Goal: Task Accomplishment & Management: Manage account settings

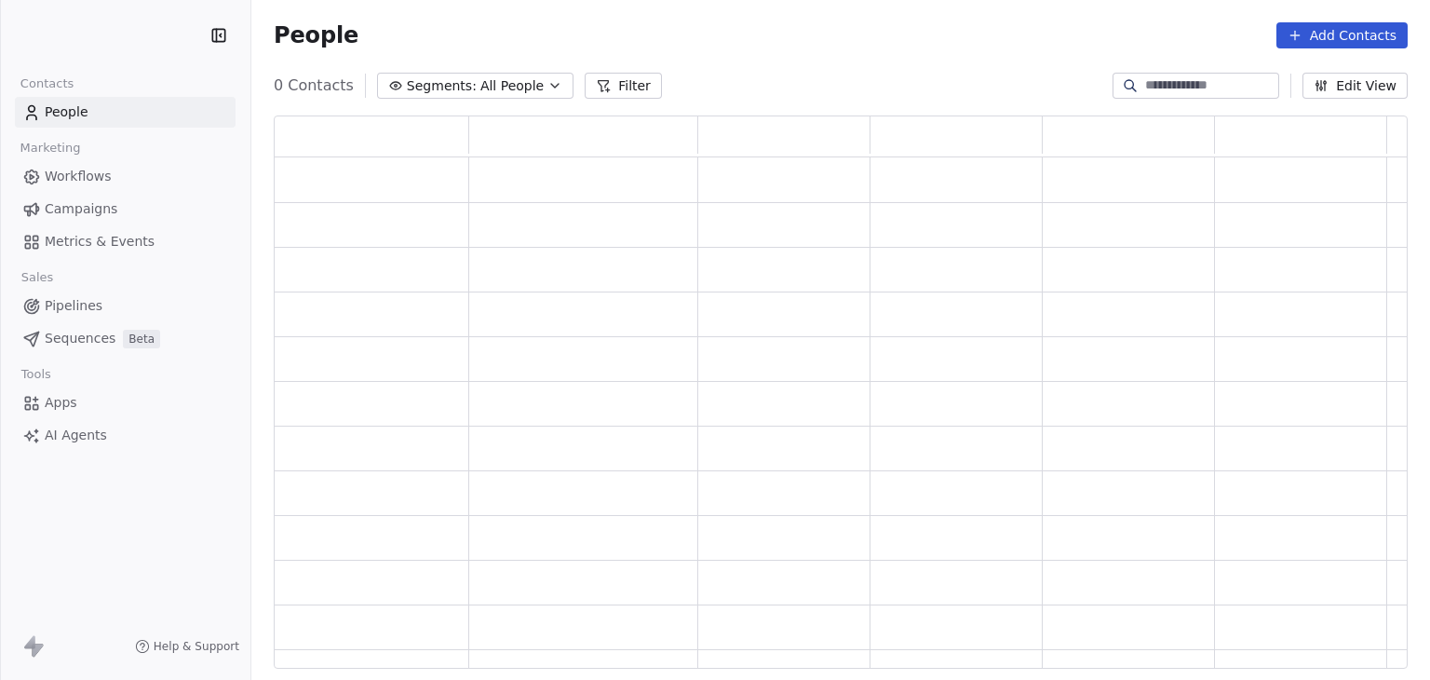
scroll to position [538, 1119]
click at [97, 182] on span "Workflows" at bounding box center [78, 177] width 67 height 20
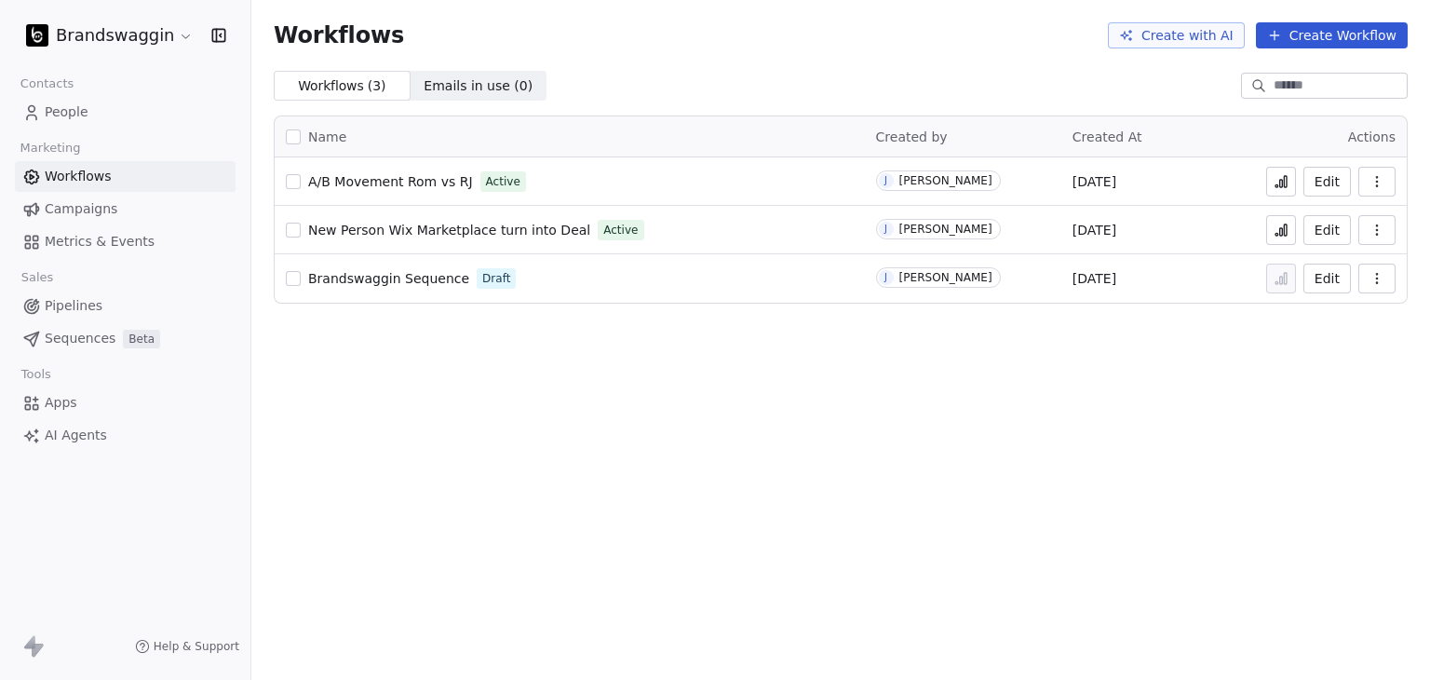
click at [107, 105] on link "People" at bounding box center [125, 112] width 221 height 31
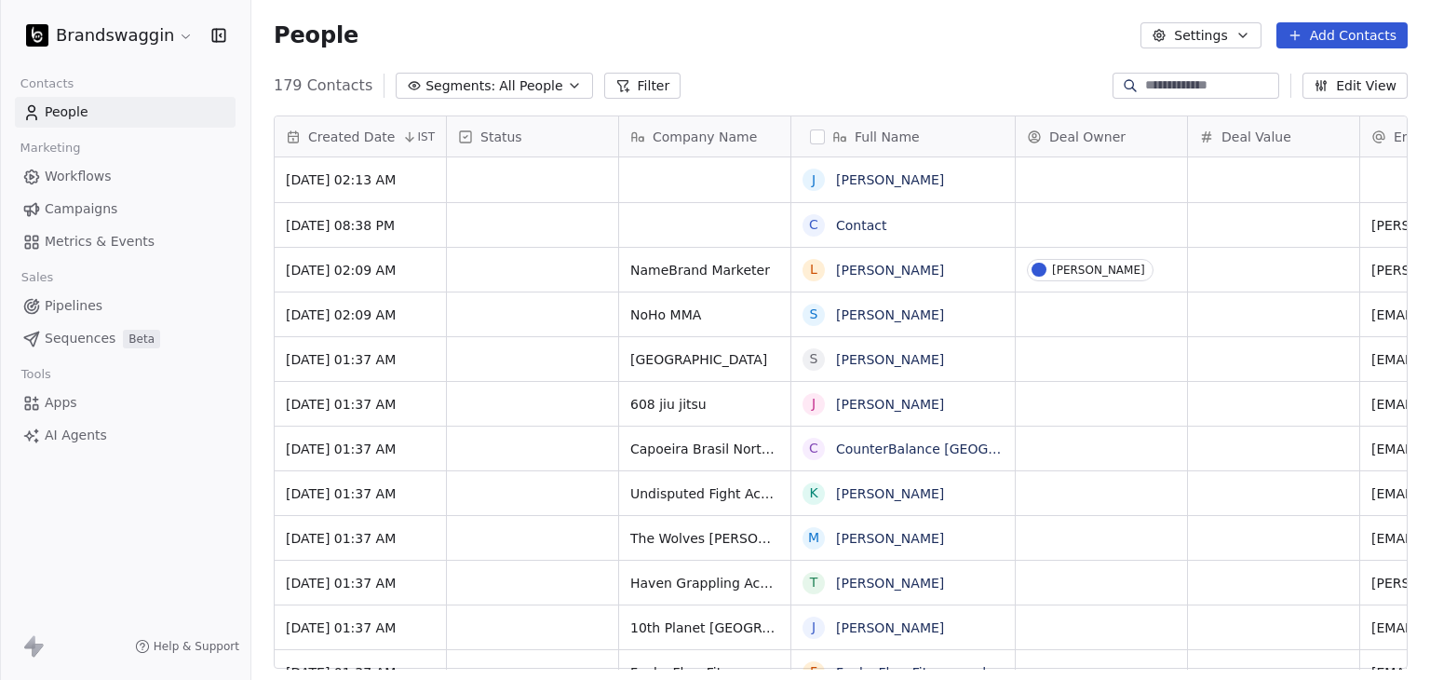
scroll to position [583, 1164]
click at [789, 72] on div "179 Contacts Segments: All People Filter Edit View" at bounding box center [840, 86] width 1179 height 30
click at [894, 182] on link "[PERSON_NAME]" at bounding box center [890, 179] width 108 height 15
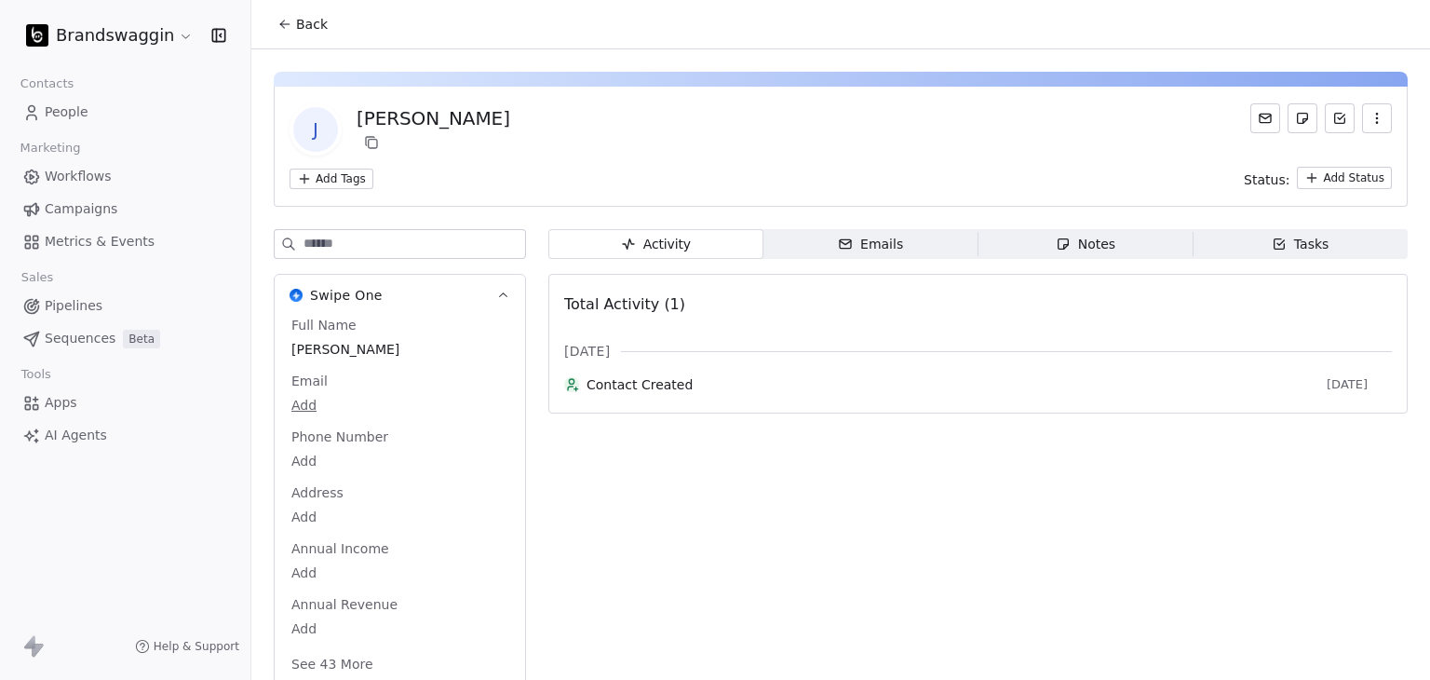
click at [813, 238] on span "Emails Emails" at bounding box center [870, 244] width 215 height 30
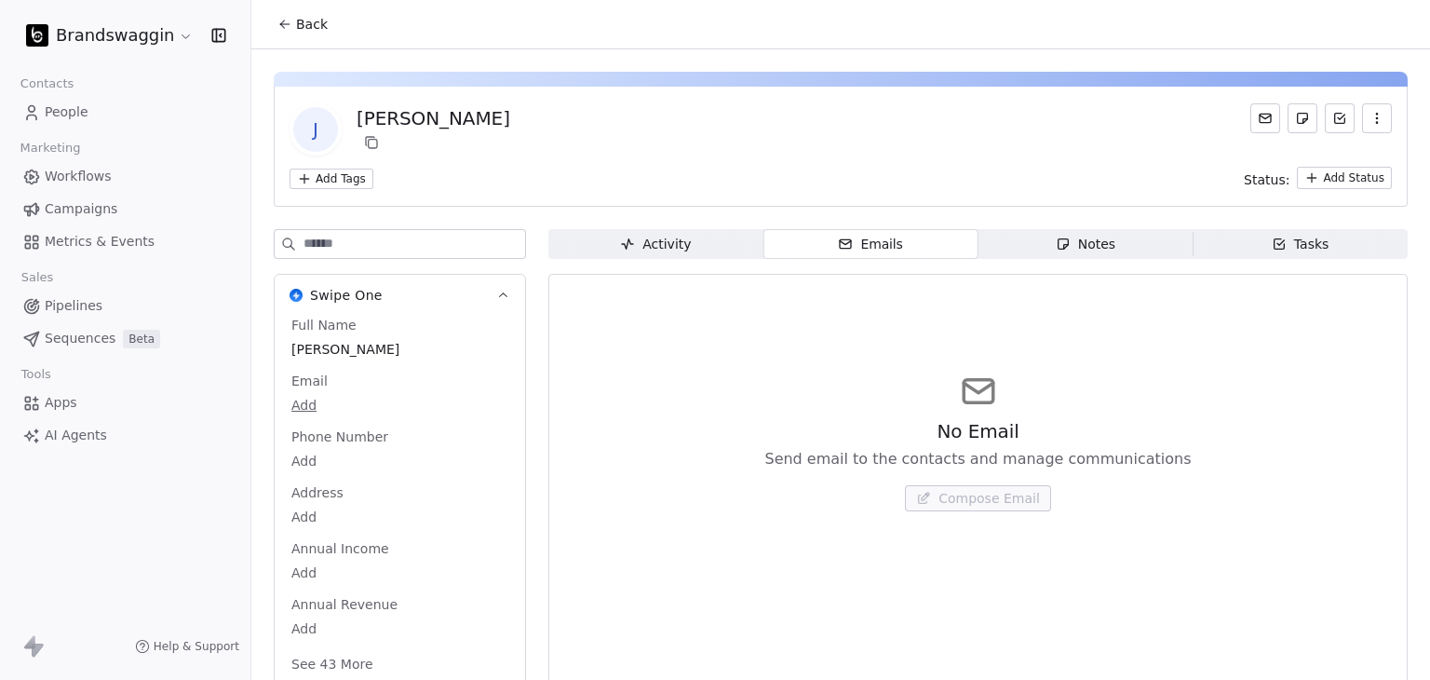
click at [314, 18] on span "Back" at bounding box center [312, 24] width 32 height 19
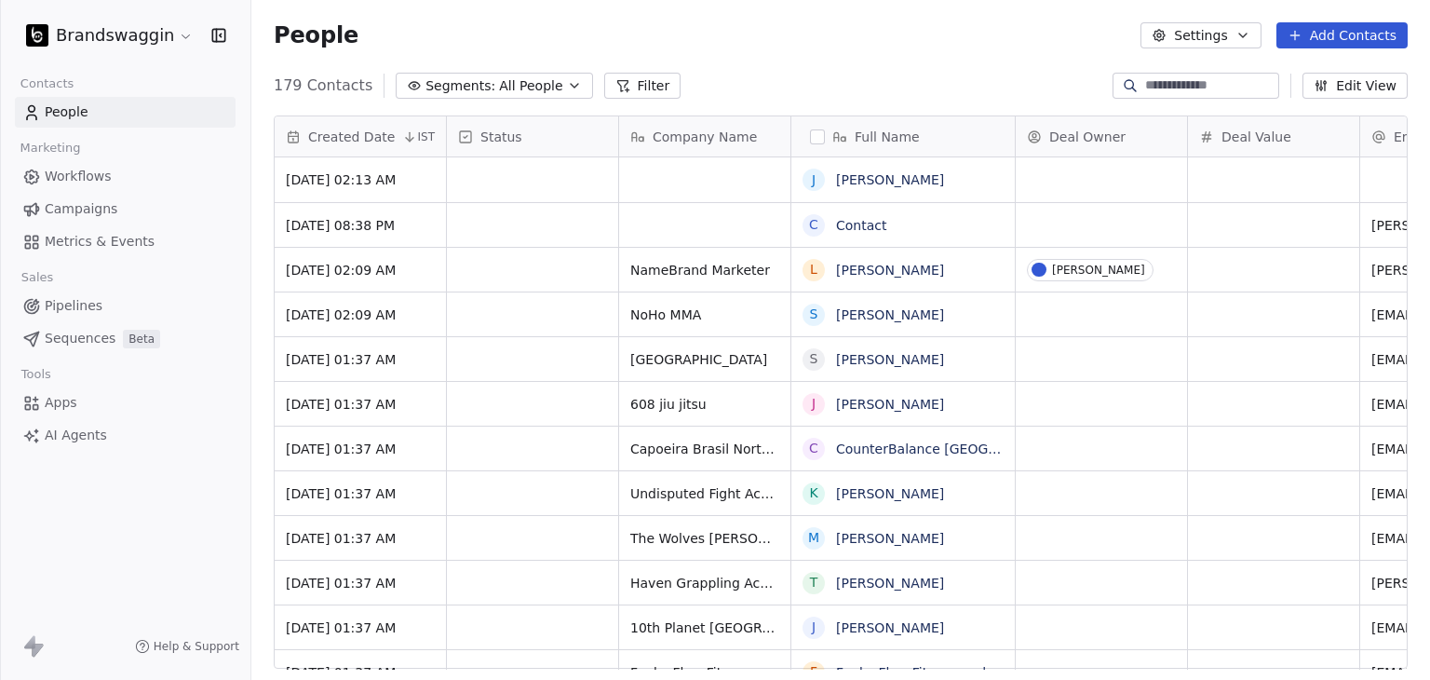
scroll to position [583, 1164]
click at [1355, 37] on button "Add Contacts" at bounding box center [1341, 35] width 131 height 26
click at [1344, 73] on span "Create new contact" at bounding box center [1352, 76] width 128 height 20
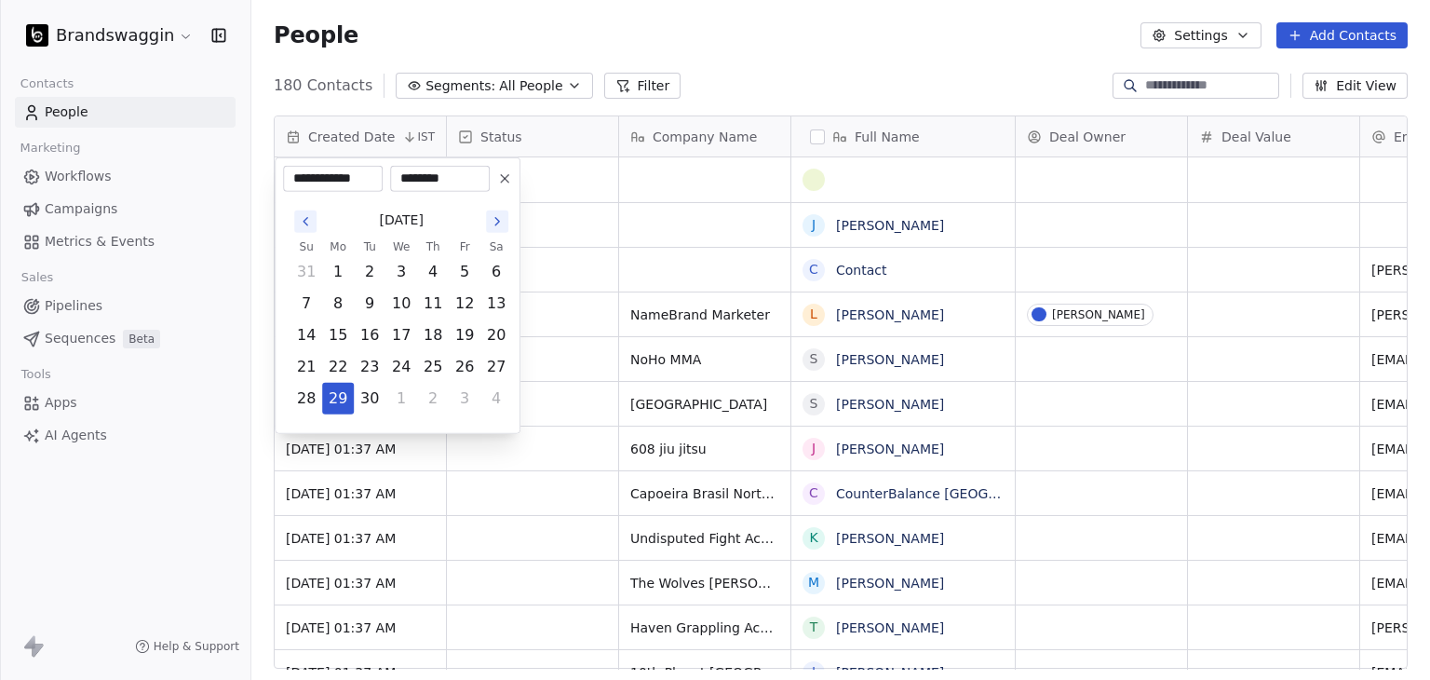
click at [1328, 42] on html "Brandswaggin Contacts People Marketing Workflows Campaigns Metrics & Events Sal…" at bounding box center [715, 340] width 1430 height 680
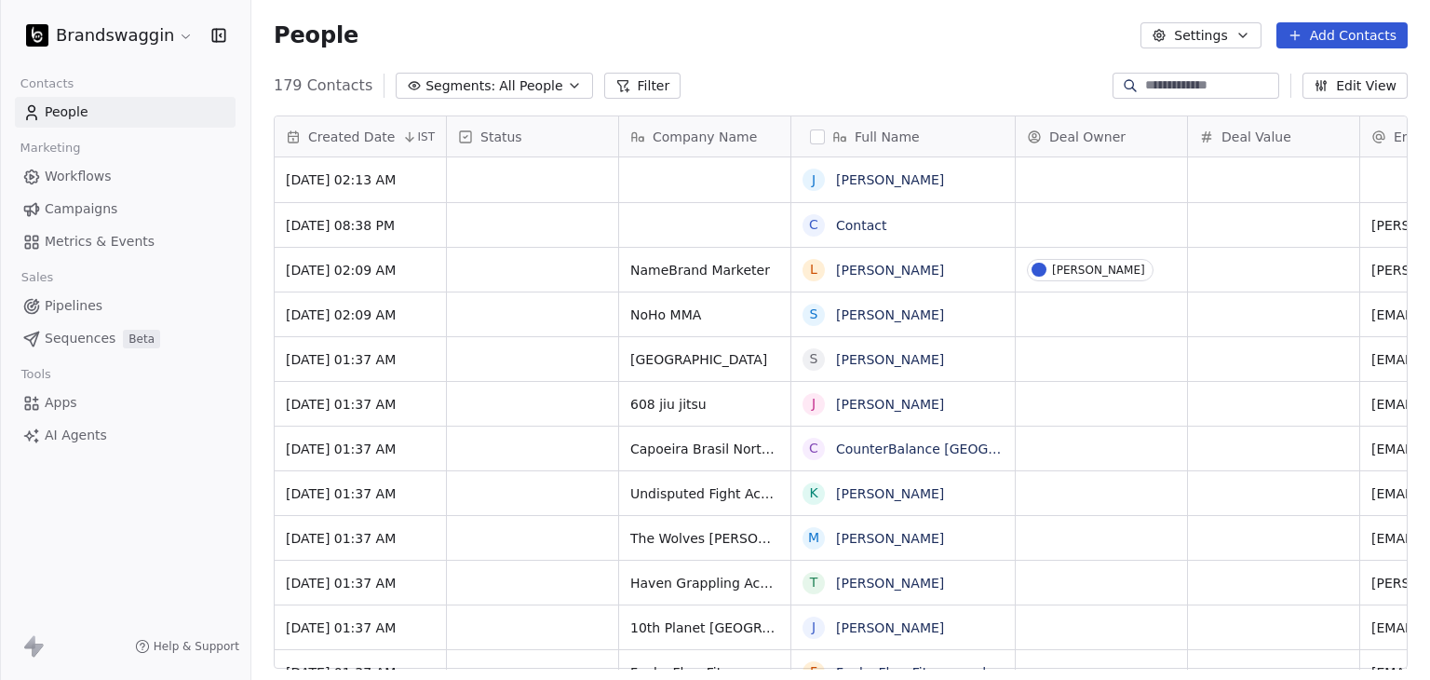
click at [1328, 40] on button "Add Contacts" at bounding box center [1341, 35] width 131 height 26
click at [1348, 36] on html "Brandswaggin Contacts People Marketing Workflows Campaigns Metrics & Events Sal…" at bounding box center [715, 340] width 1430 height 680
click at [1225, 76] on input at bounding box center [1210, 85] width 130 height 19
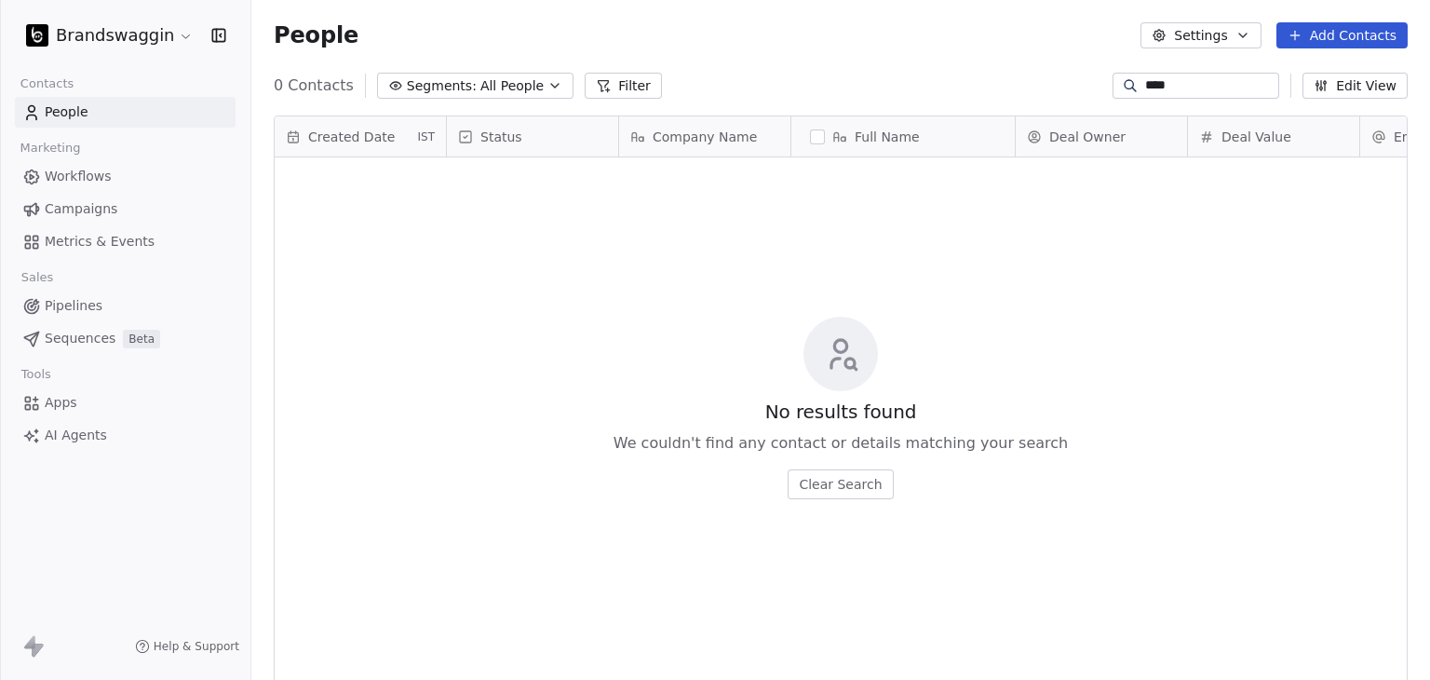
click at [1145, 88] on input "****" at bounding box center [1210, 85] width 130 height 19
drag, startPoint x: 1180, startPoint y: 88, endPoint x: 970, endPoint y: 85, distance: 210.4
click at [971, 85] on div "0 Contacts Segments: All People Filter **** Edit View" at bounding box center [840, 86] width 1179 height 30
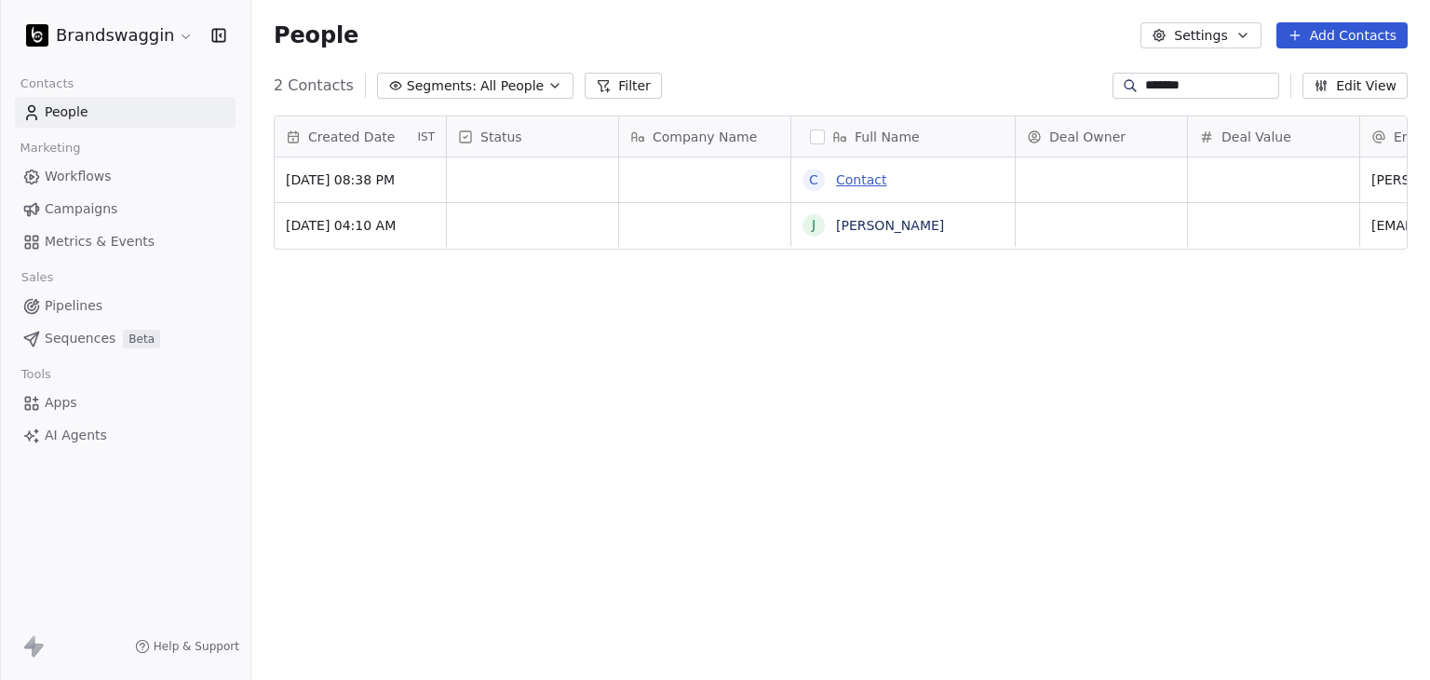
type input "*******"
click at [864, 181] on link "Contact" at bounding box center [861, 179] width 50 height 15
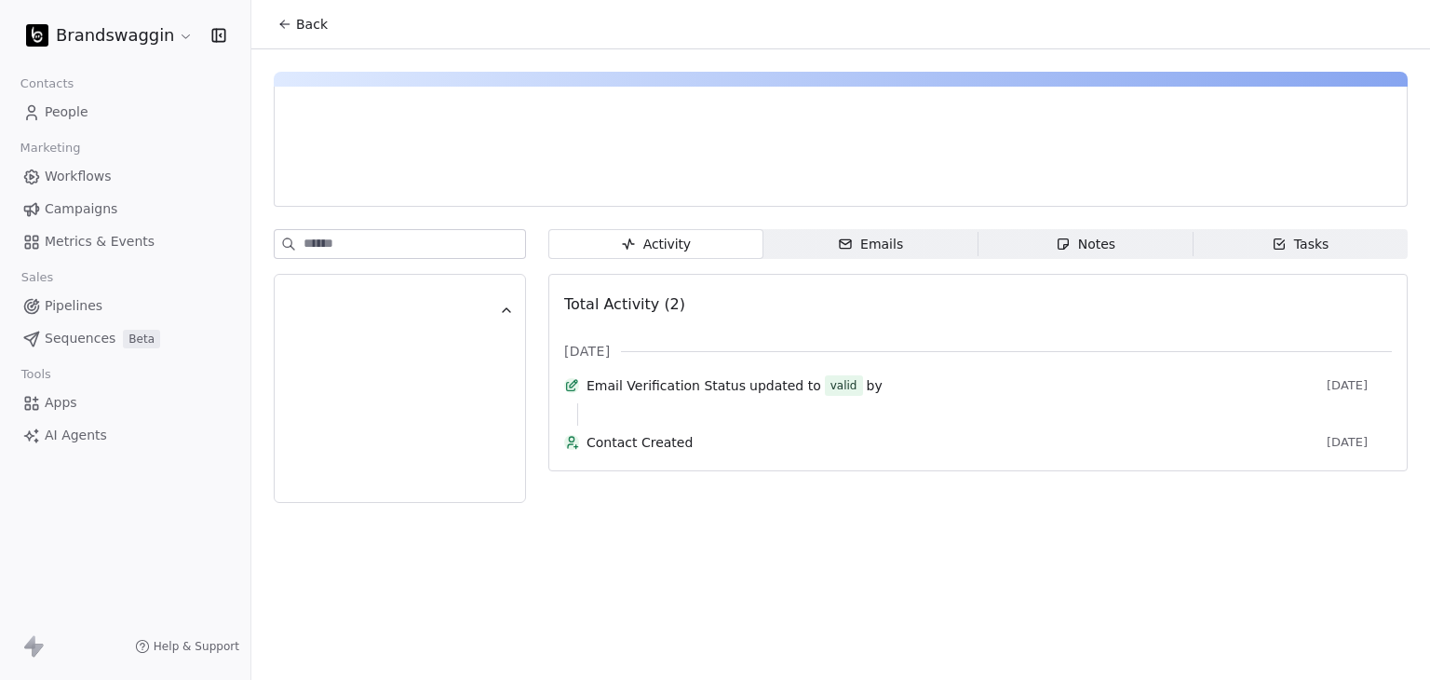
click at [859, 250] on div "Emails" at bounding box center [870, 245] width 65 height 20
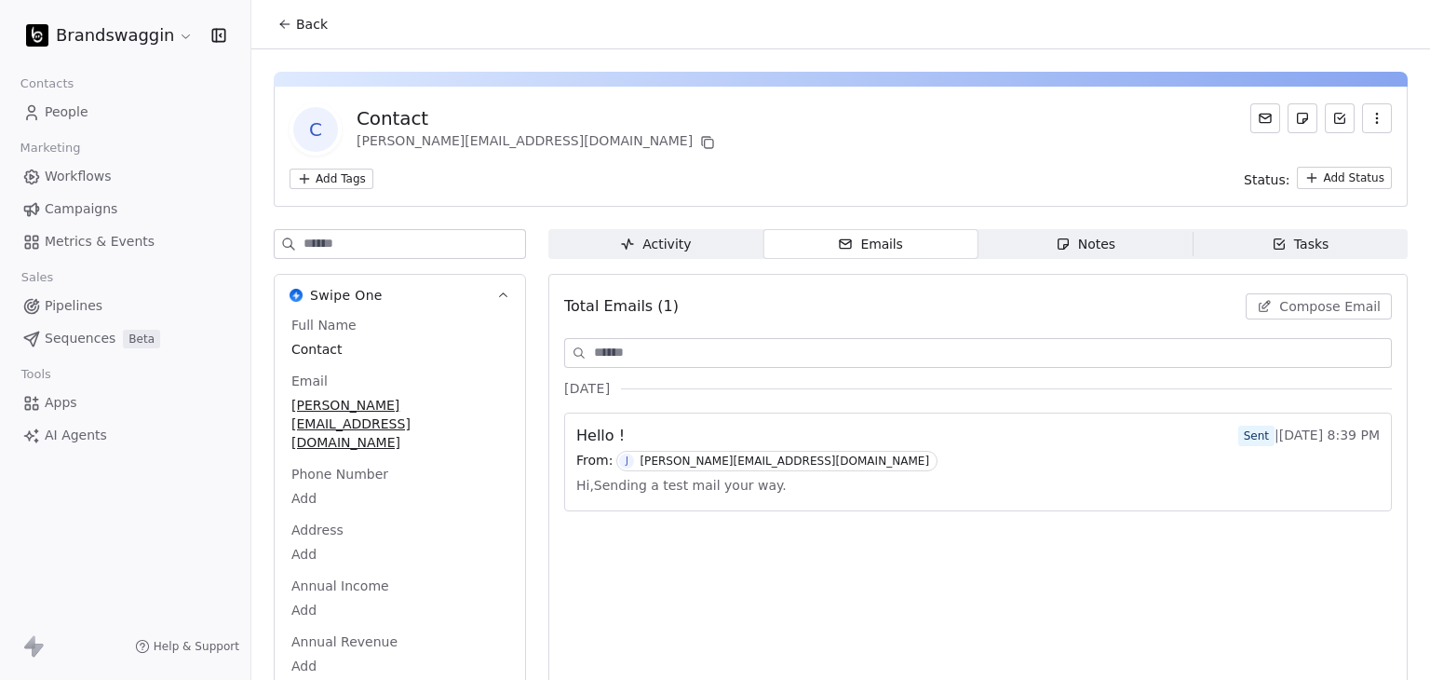
click at [1297, 295] on button "Compose Email" at bounding box center [1319, 306] width 146 height 26
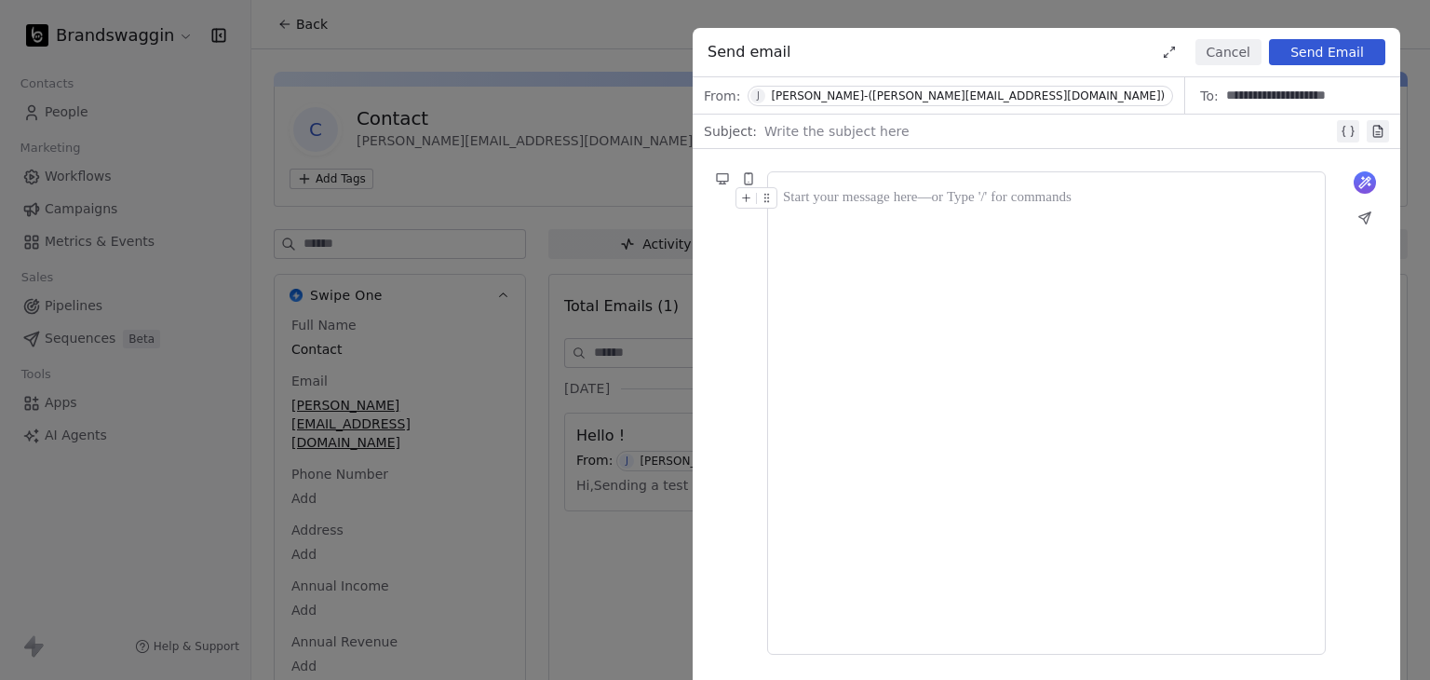
click at [1236, 54] on button "Cancel" at bounding box center [1228, 52] width 66 height 26
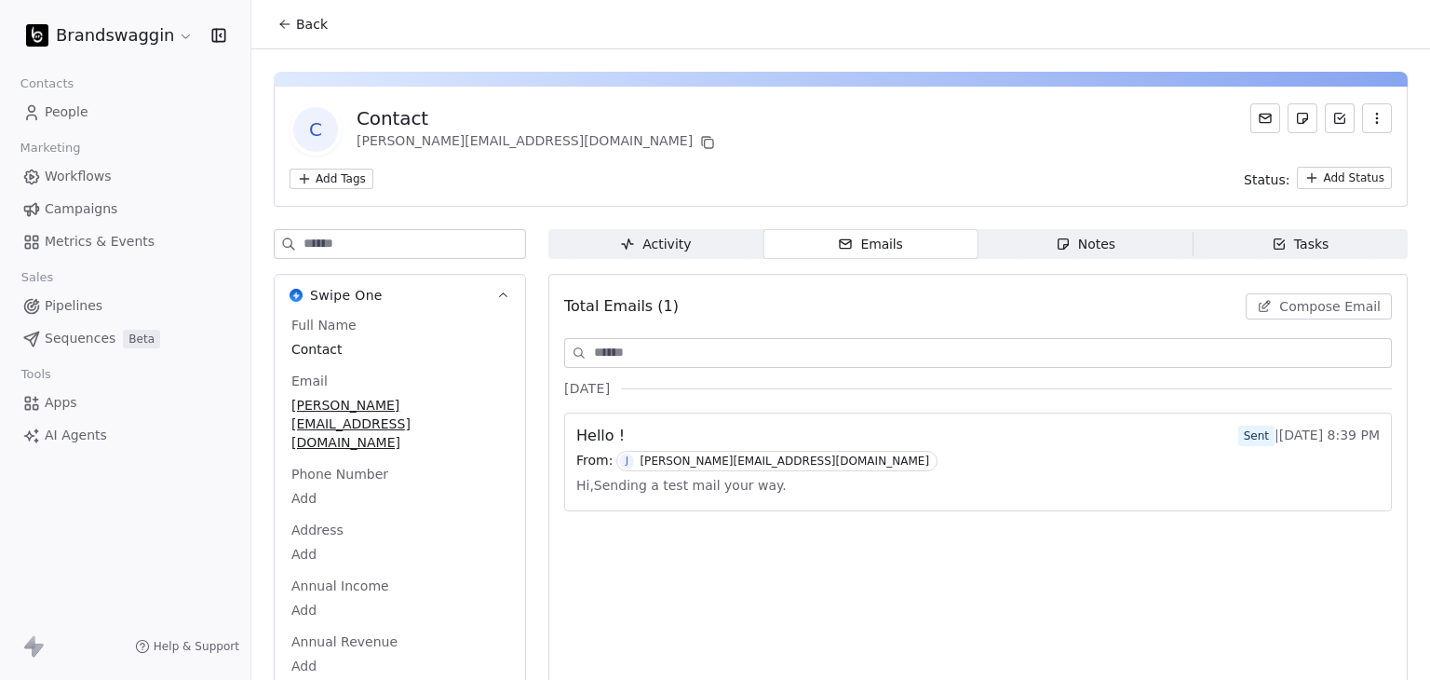
click at [285, 27] on icon at bounding box center [284, 24] width 15 height 15
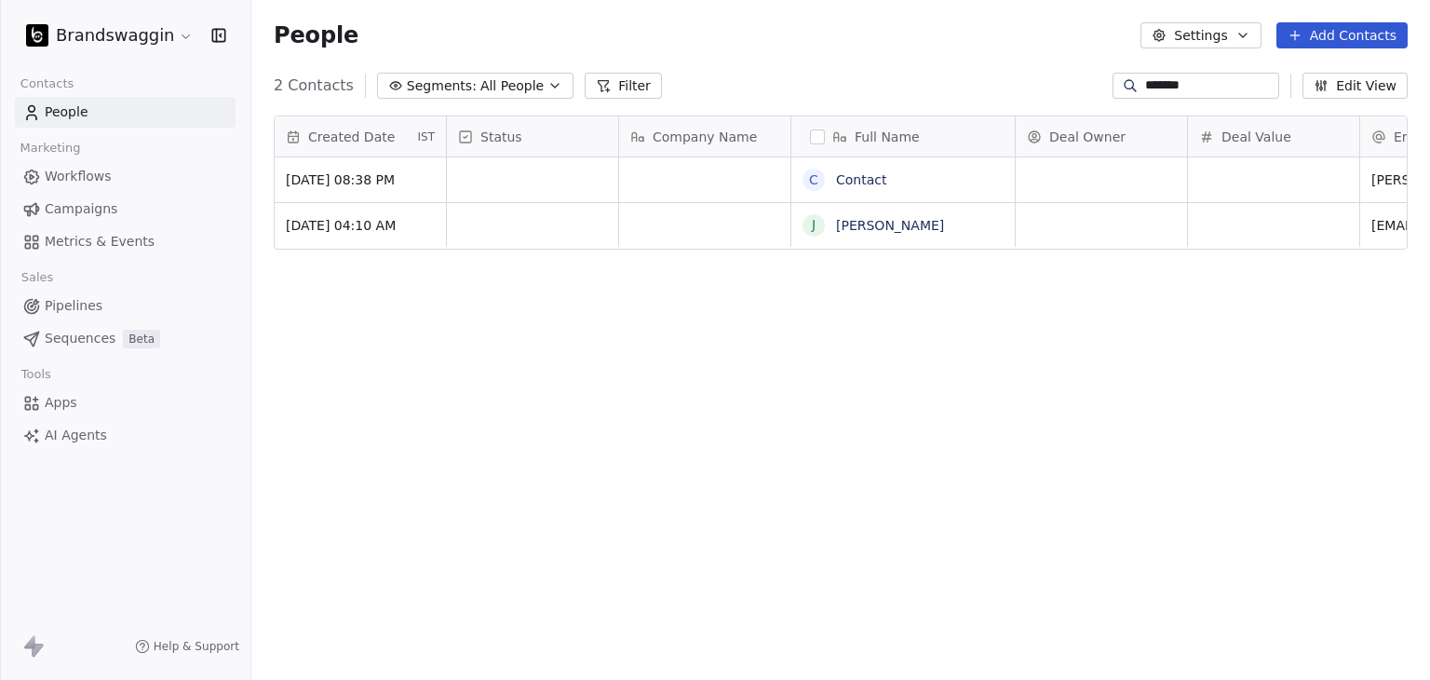
scroll to position [583, 1164]
click at [94, 113] on link "People" at bounding box center [125, 112] width 221 height 31
drag, startPoint x: 1193, startPoint y: 89, endPoint x: 812, endPoint y: 79, distance: 380.9
click at [812, 79] on div "2 Contacts Segments: All People Filter ******* Edit View" at bounding box center [840, 86] width 1179 height 30
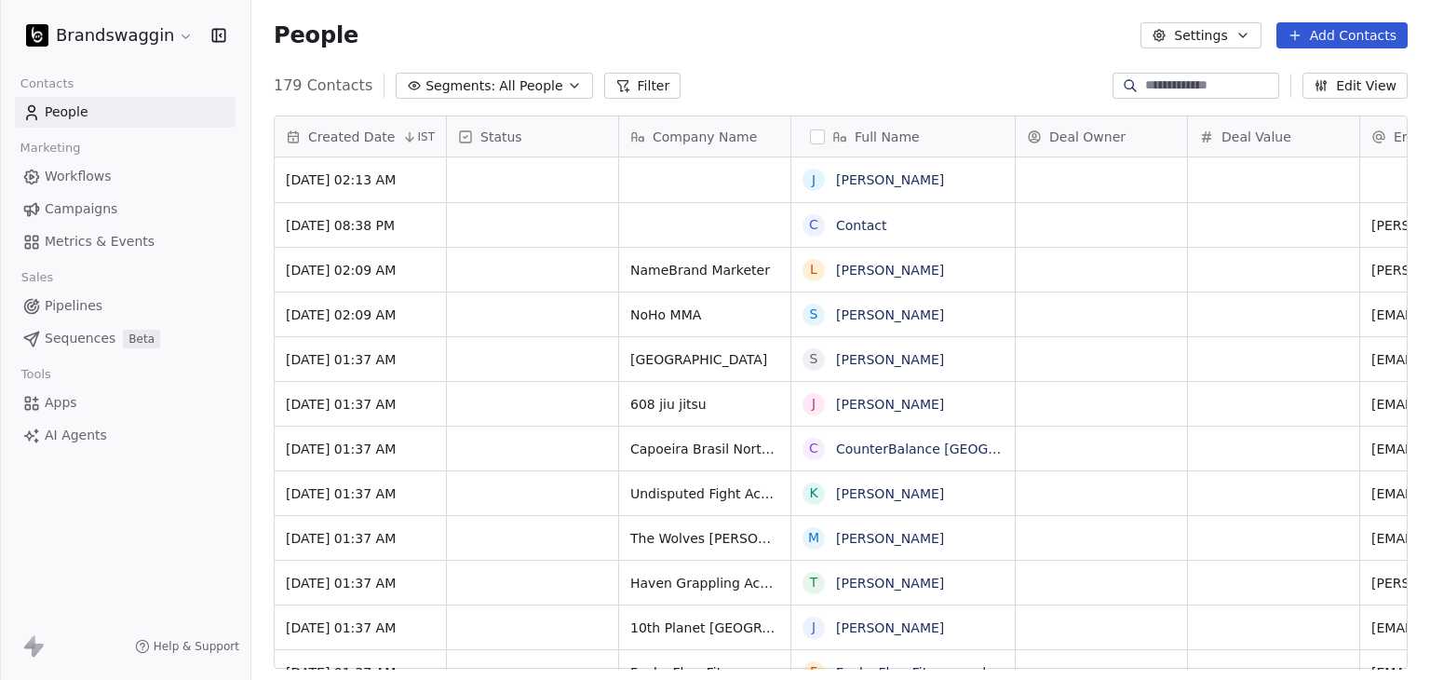
scroll to position [583, 1164]
click at [814, 141] on button "button" at bounding box center [817, 136] width 15 height 15
click at [819, 137] on button "button" at bounding box center [817, 136] width 15 height 15
click at [79, 51] on div "Brandswaggin" at bounding box center [125, 35] width 250 height 71
click at [80, 40] on html "Brandswaggin Contacts People Marketing Workflows Campaigns Metrics & Events Sal…" at bounding box center [715, 340] width 1430 height 680
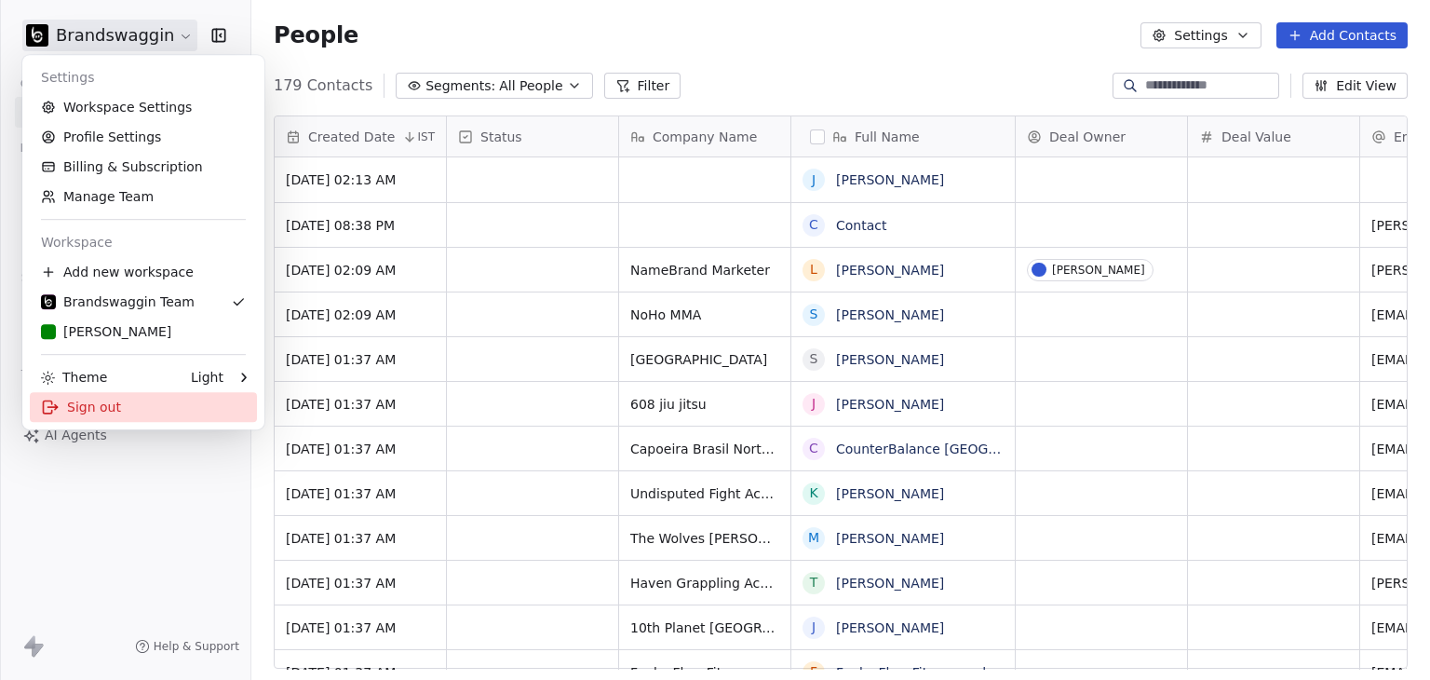
click at [111, 410] on div "Sign out" at bounding box center [143, 407] width 227 height 30
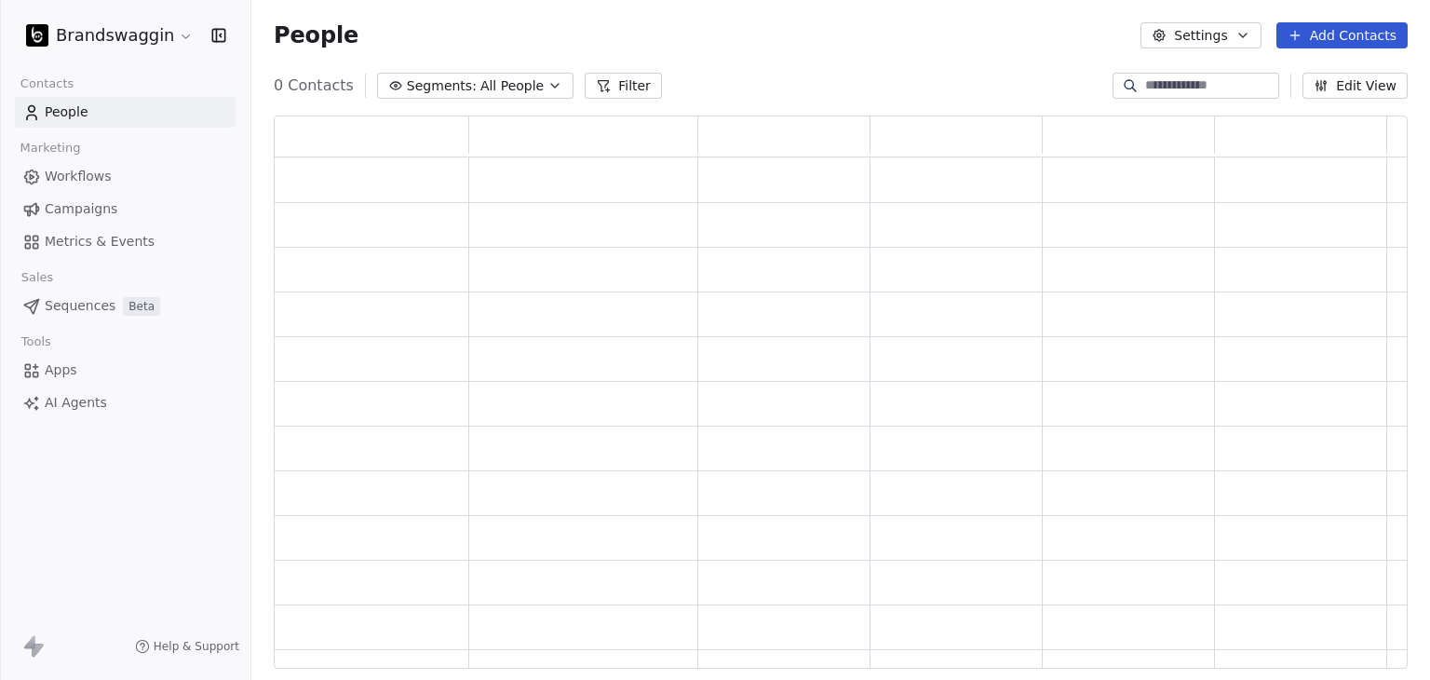
scroll to position [538, 1119]
click at [82, 37] on html "Brandswaggin Contacts People Marketing Workflows Campaigns Metrics & Events Sal…" at bounding box center [715, 340] width 1430 height 680
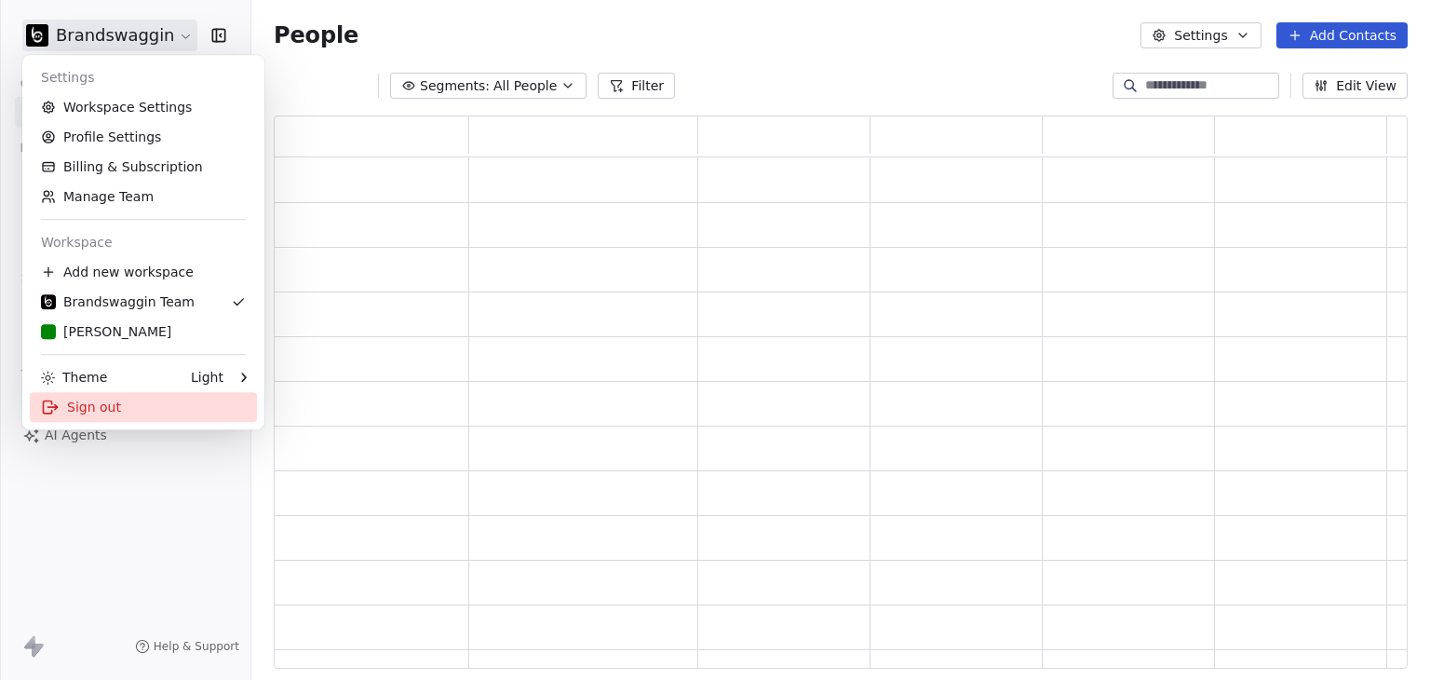
click at [93, 405] on div "Sign out" at bounding box center [143, 407] width 227 height 30
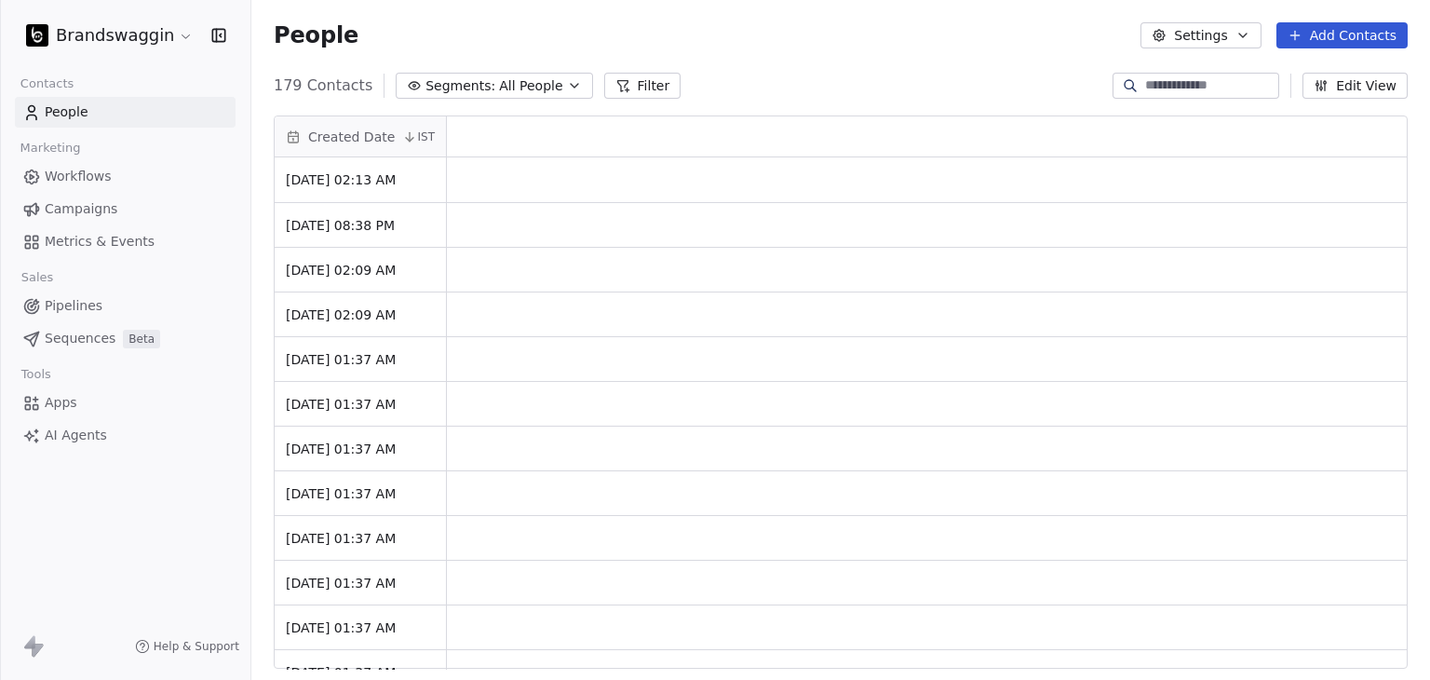
scroll to position [15, 15]
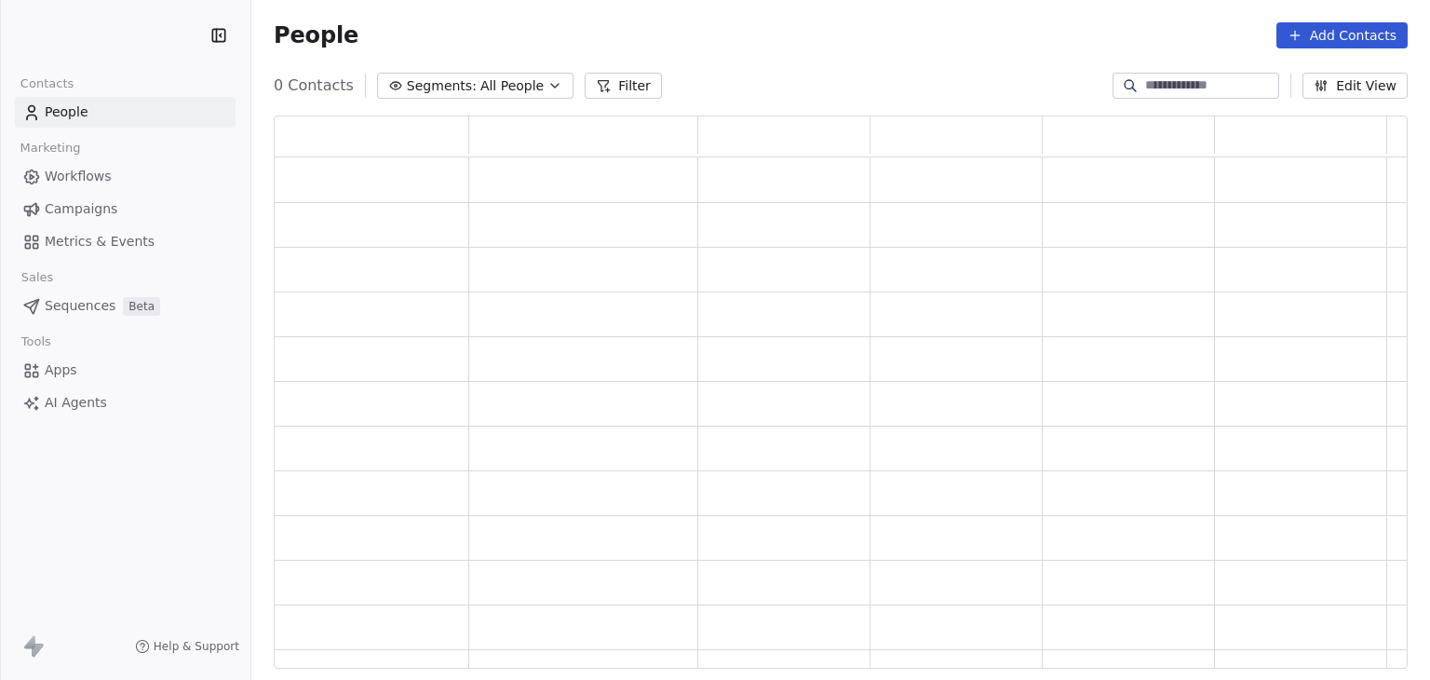
scroll to position [538, 1119]
